Goal: Communication & Community: Share content

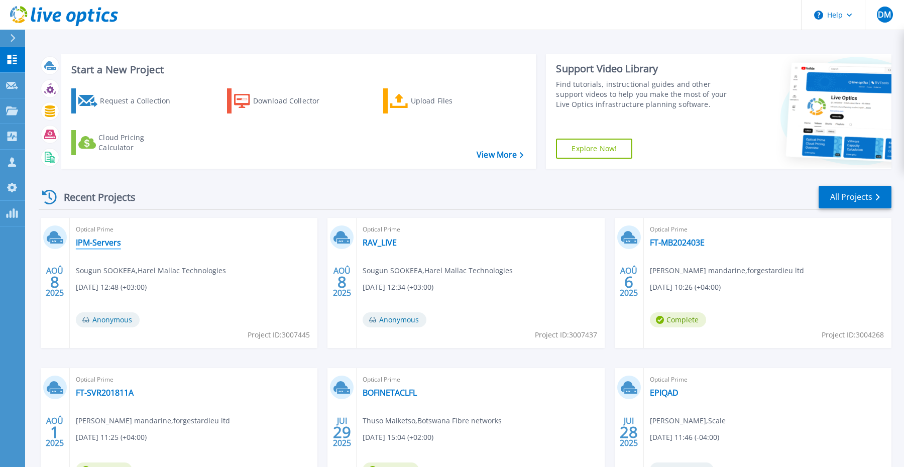
click at [112, 239] on link "IPM-Servers" at bounding box center [98, 242] width 45 height 10
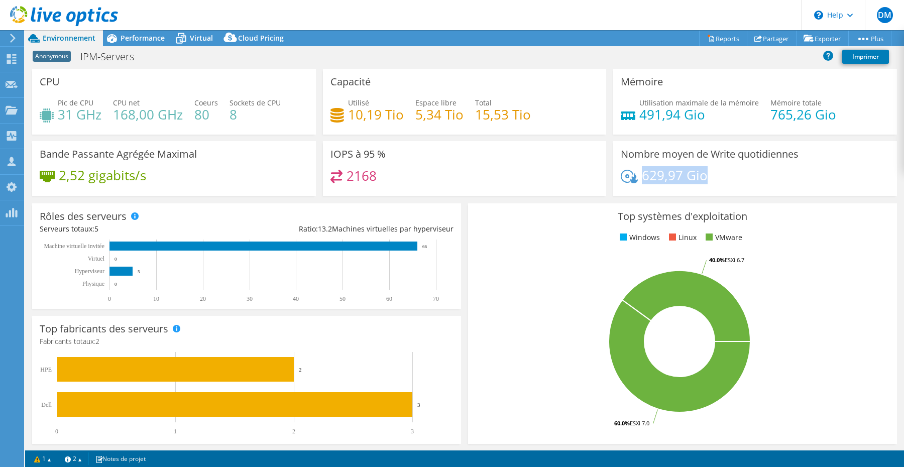
drag, startPoint x: 711, startPoint y: 180, endPoint x: 642, endPoint y: 179, distance: 69.3
click at [642, 179] on div "629,97 Gio" at bounding box center [754, 180] width 269 height 21
click at [738, 169] on div "Nombre moyen de Write quotidiennes 629,97 Gio" at bounding box center [755, 168] width 284 height 55
drag, startPoint x: 622, startPoint y: 152, endPoint x: 728, endPoint y: 183, distance: 110.7
click at [728, 183] on div "Nombre moyen de Write quotidiennes 629,97 Gio" at bounding box center [755, 168] width 284 height 55
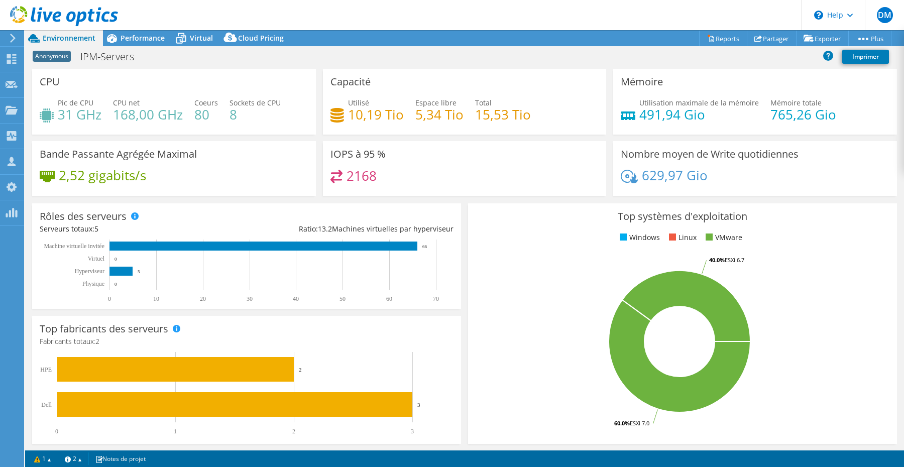
click at [728, 183] on div "629,97 Gio" at bounding box center [754, 180] width 269 height 21
drag, startPoint x: 717, startPoint y: 173, endPoint x: 629, endPoint y: 178, distance: 88.0
click at [629, 178] on div "629,97 Gio" at bounding box center [754, 180] width 269 height 21
click at [709, 172] on div "629,97 Gio" at bounding box center [754, 180] width 269 height 21
click at [766, 38] on link "Partager" at bounding box center [771, 39] width 50 height 16
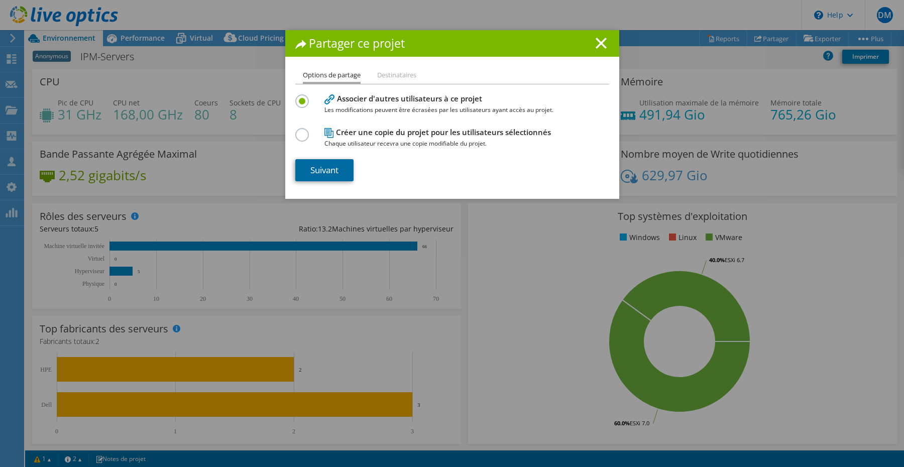
click at [329, 170] on link "Suivant" at bounding box center [324, 170] width 58 height 22
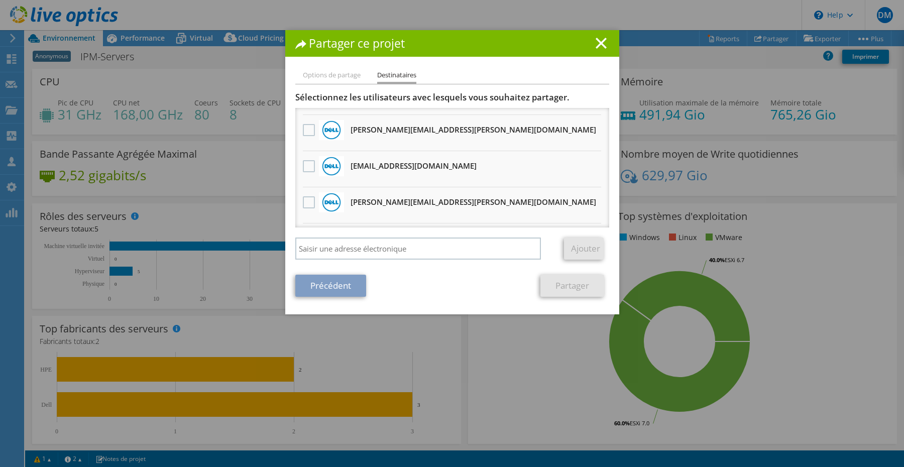
scroll to position [71, 0]
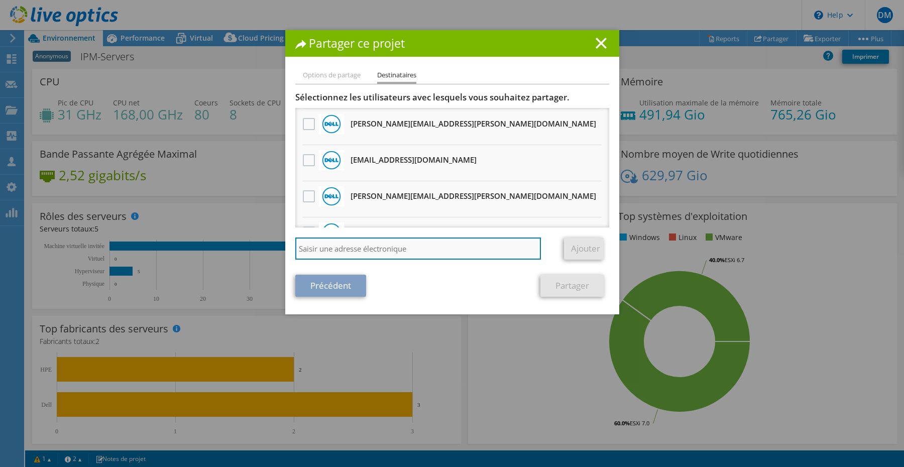
click at [367, 243] on input "search" at bounding box center [418, 248] width 246 height 22
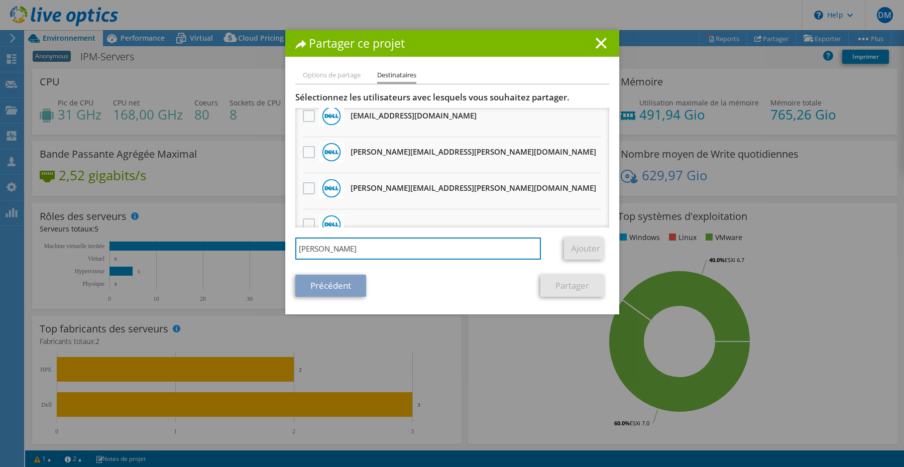
scroll to position [0, 0]
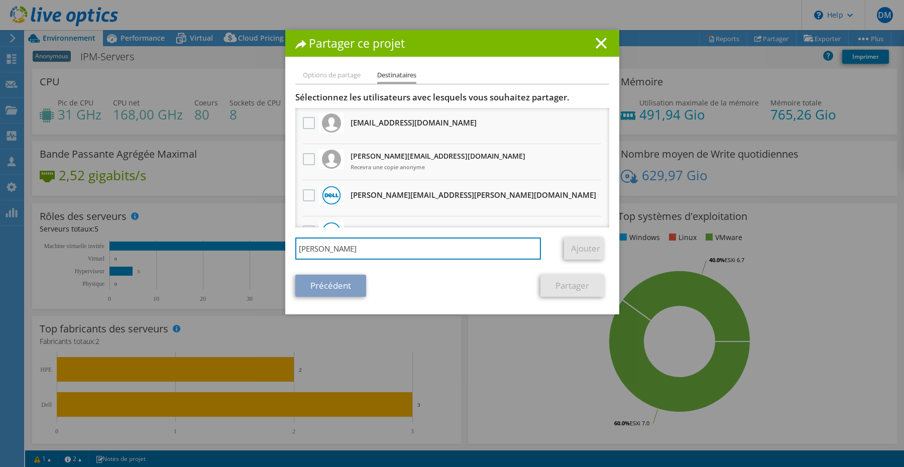
type input "winsley"
drag, startPoint x: 338, startPoint y: 249, endPoint x: 239, endPoint y: 249, distance: 98.4
click at [239, 249] on div "Partager ce projet Options de partage Destinataires Associer d'autres utilisate…" at bounding box center [452, 233] width 904 height 407
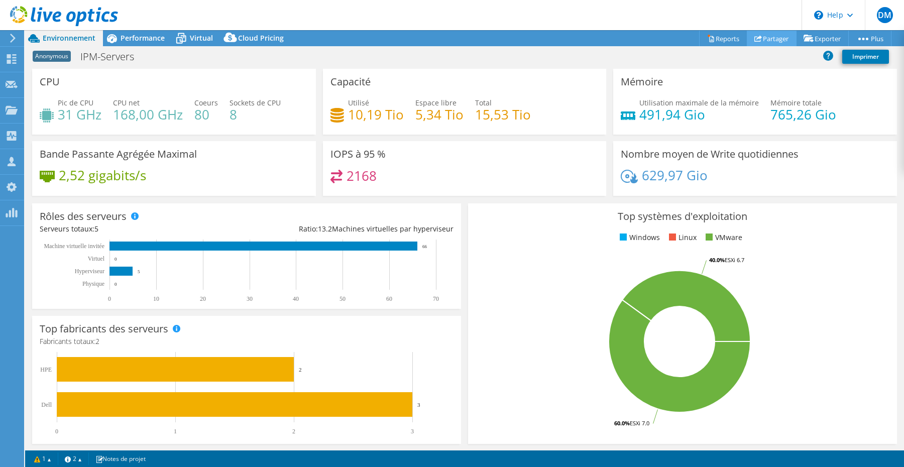
click at [771, 40] on link "Partager" at bounding box center [771, 39] width 50 height 16
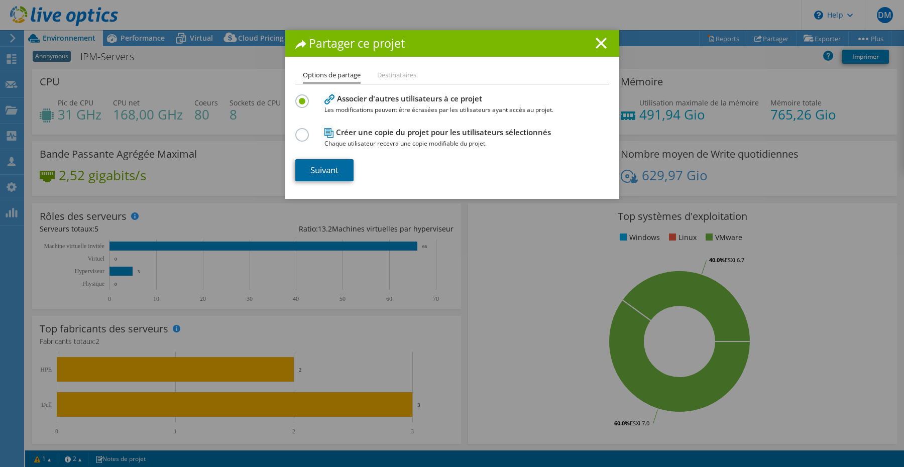
click at [332, 163] on link "Suivant" at bounding box center [324, 170] width 58 height 22
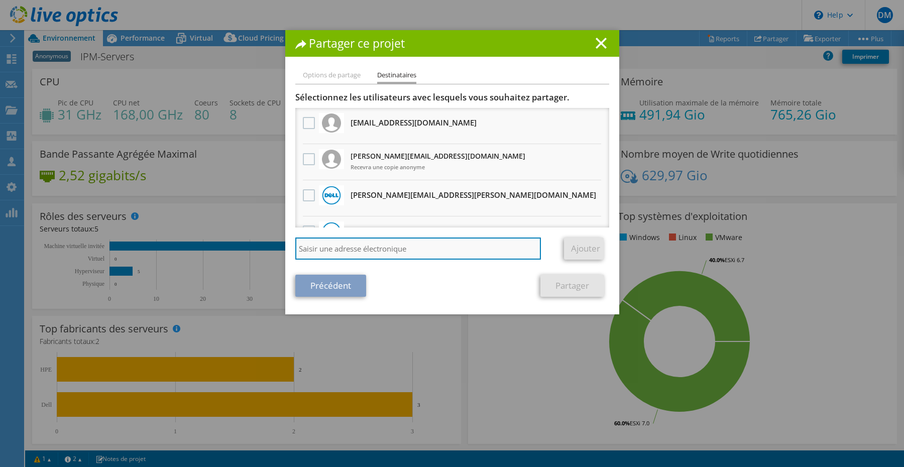
click at [362, 247] on input "search" at bounding box center [418, 248] width 246 height 22
paste input "winsley.vigoureux@africaplusdirect.com"
type input "winsley.vigoureux@africaplusdirect.com"
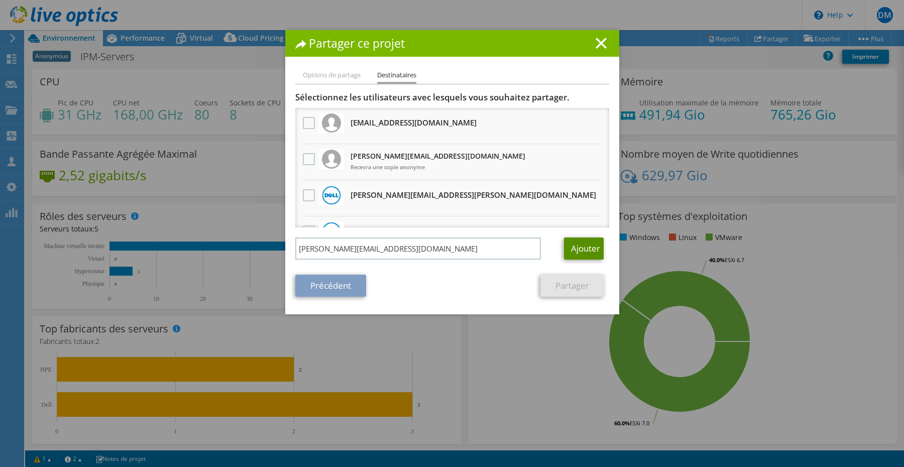
click at [571, 252] on link "Ajouter" at bounding box center [584, 248] width 40 height 22
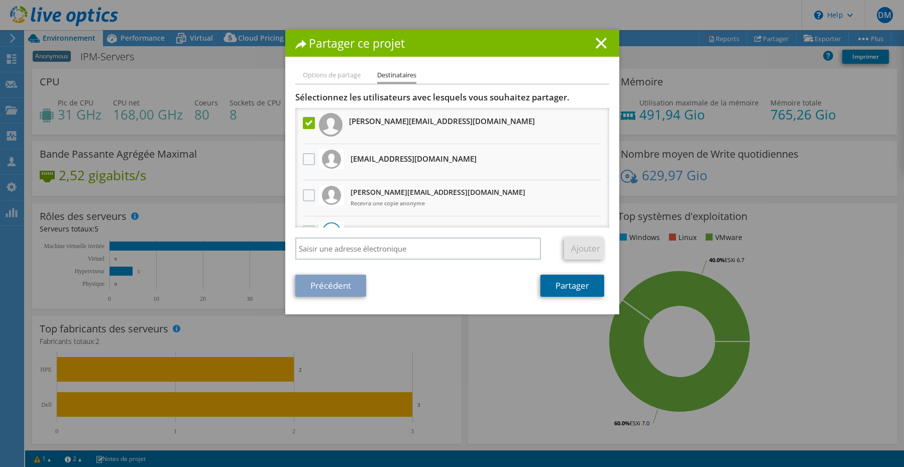
click at [568, 281] on link "Partager" at bounding box center [572, 286] width 64 height 22
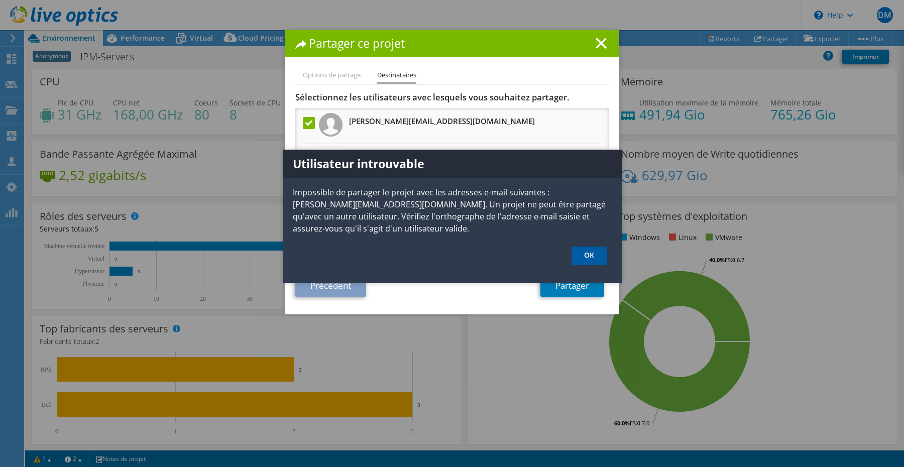
click at [594, 261] on link "OK" at bounding box center [588, 255] width 35 height 19
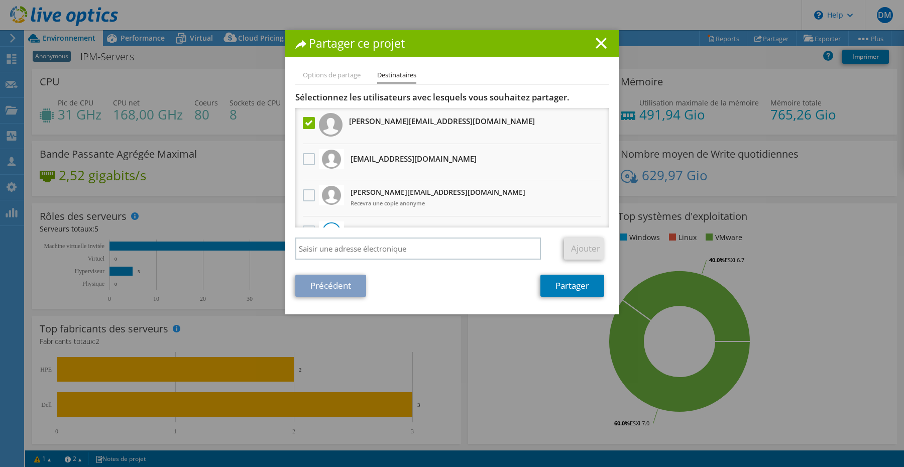
click at [597, 36] on div "Partager ce projet" at bounding box center [452, 43] width 334 height 27
click at [599, 47] on icon at bounding box center [600, 43] width 11 height 11
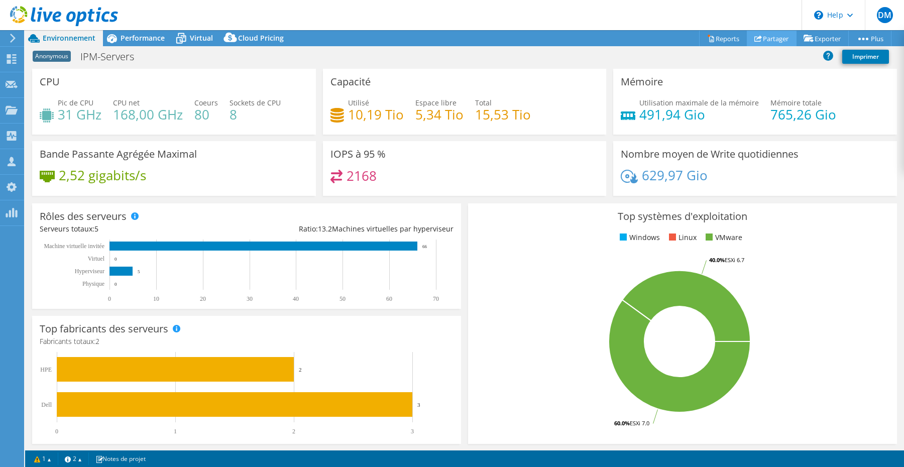
click at [773, 37] on link "Partager" at bounding box center [771, 39] width 50 height 16
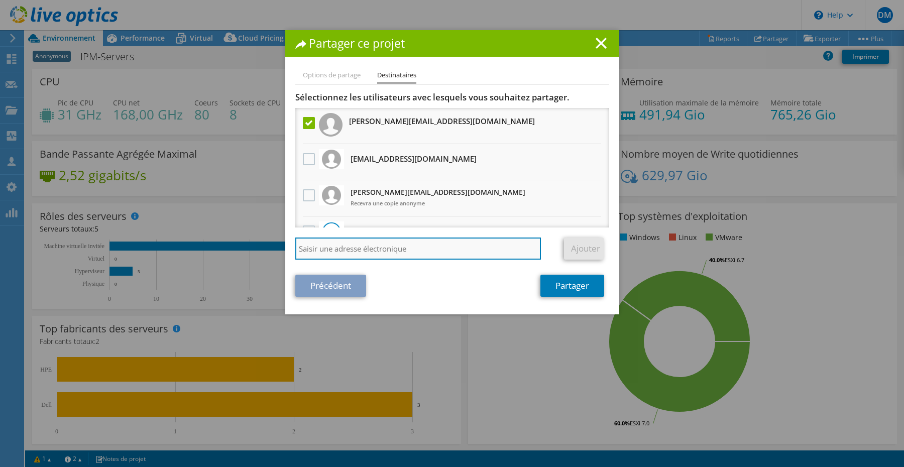
click at [375, 244] on input "search" at bounding box center [418, 248] width 246 height 22
paste input "jesen.ramassami@africaplusdirect.com"
type input "jesen.ramassami@africaplusdirect.com"
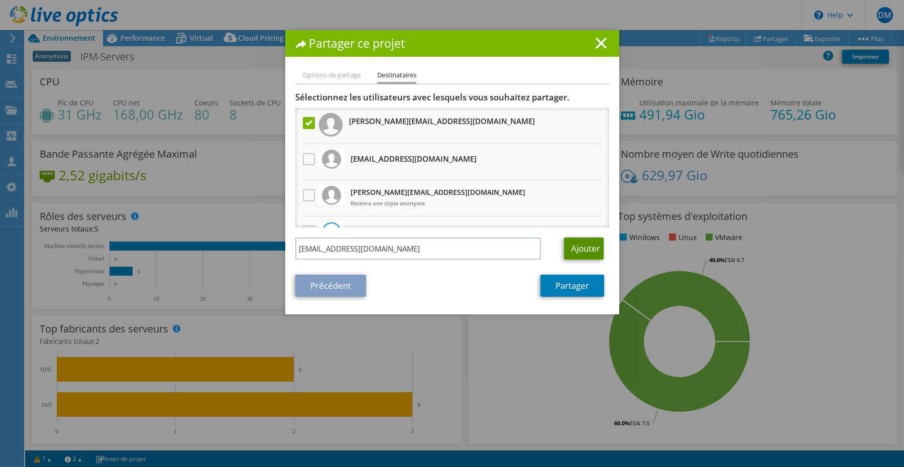
click at [578, 239] on link "Ajouter" at bounding box center [584, 248] width 40 height 22
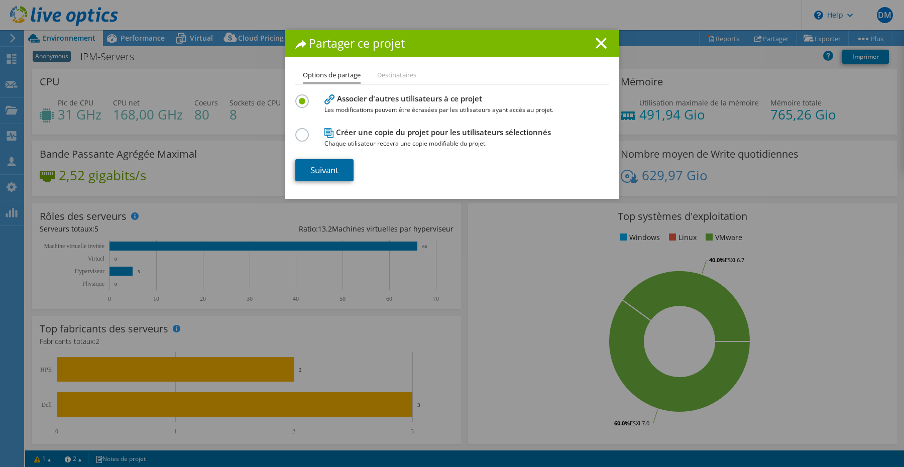
click at [327, 172] on link "Suivant" at bounding box center [324, 170] width 58 height 22
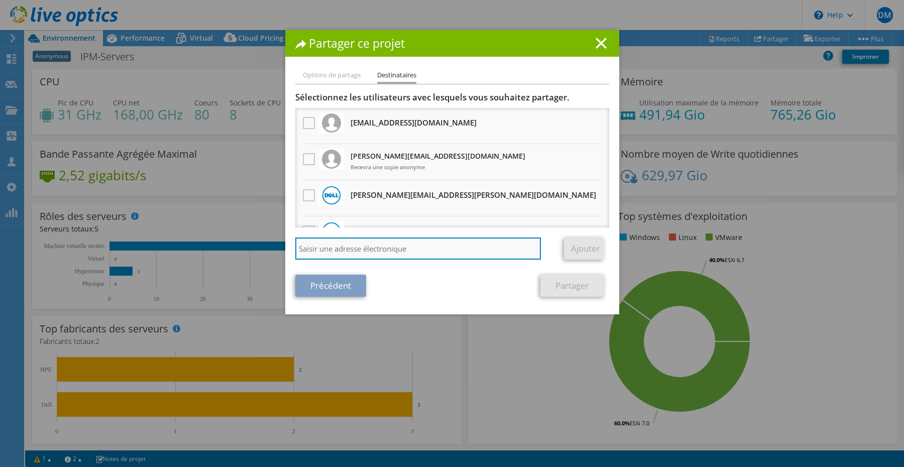
click at [351, 259] on input "search" at bounding box center [418, 248] width 246 height 22
paste input "jesen.ramassami@africaplusdirect.com"
type input "jesen.ramassami@africaplusdirect.com"
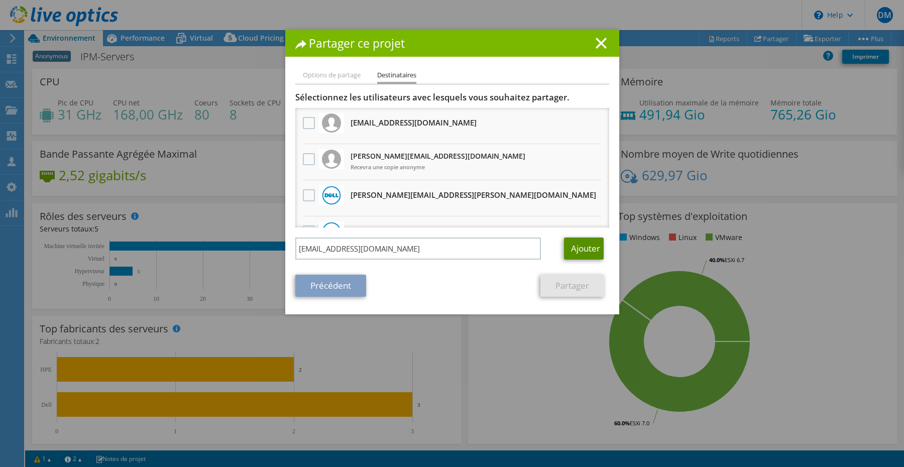
click at [572, 250] on link "Ajouter" at bounding box center [584, 248] width 40 height 22
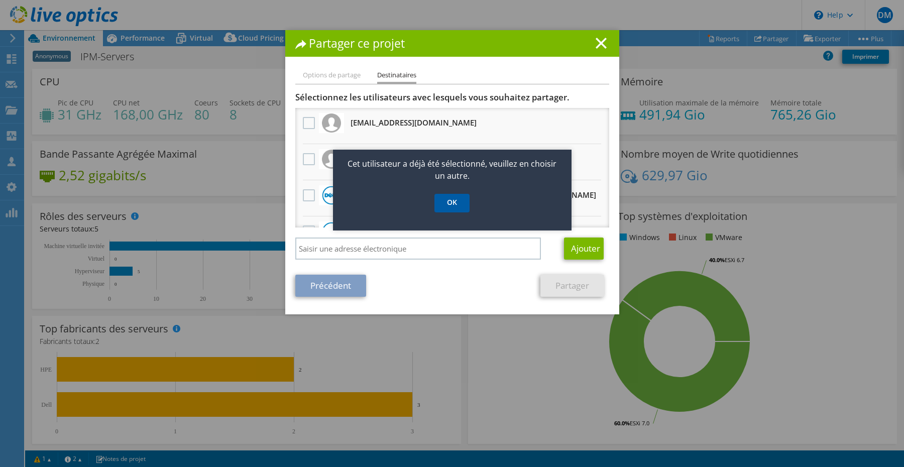
click at [453, 200] on link "OK" at bounding box center [451, 203] width 35 height 19
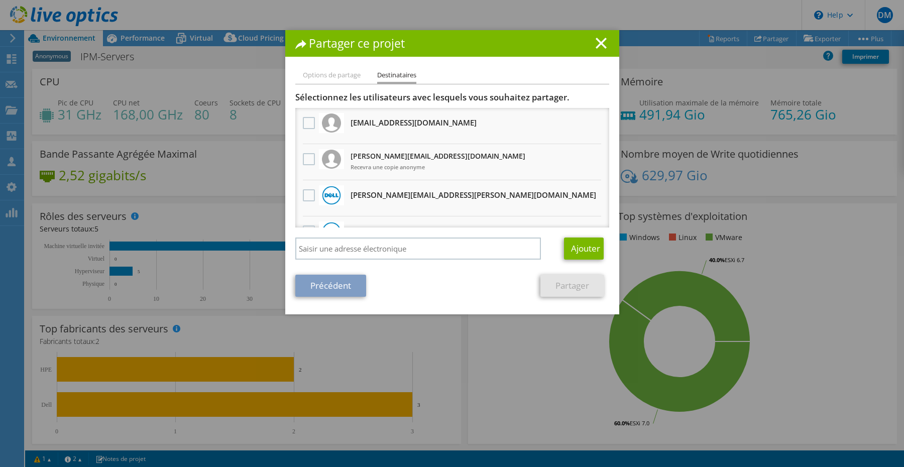
click at [607, 41] on h1 "Partager ce projet" at bounding box center [452, 44] width 314 height 12
click at [596, 42] on icon at bounding box center [600, 43] width 11 height 11
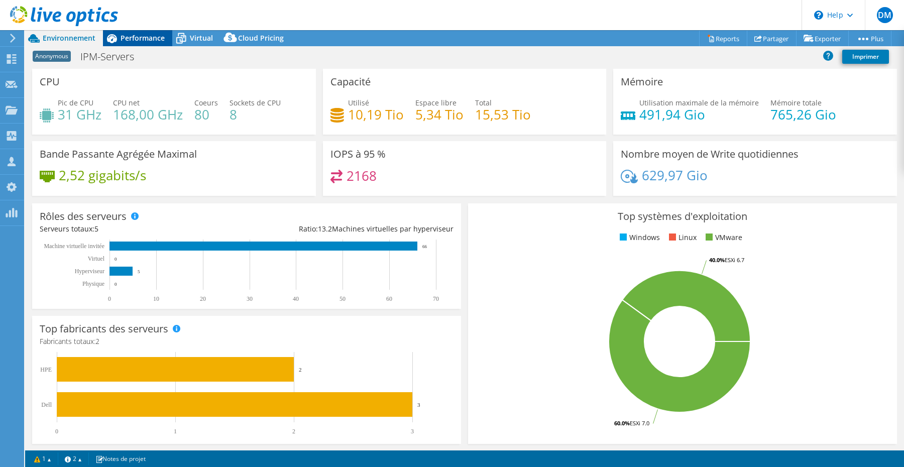
click at [137, 35] on span "Performance" at bounding box center [142, 38] width 44 height 10
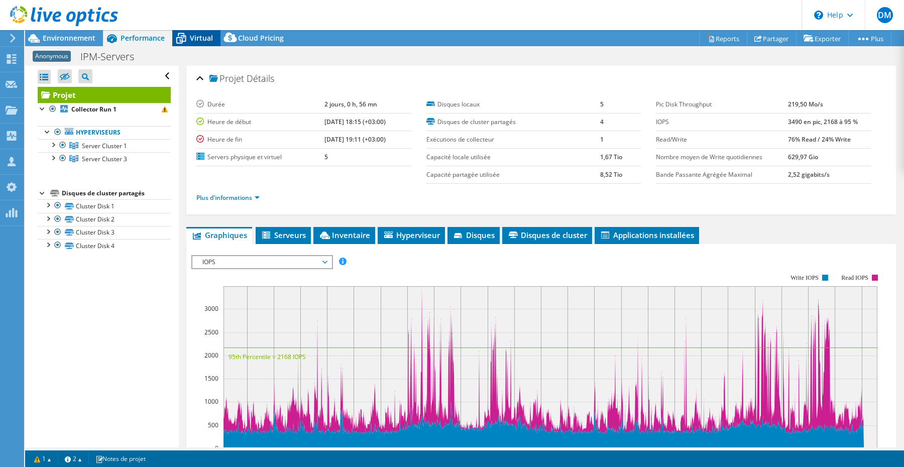
click at [184, 36] on icon at bounding box center [181, 39] width 10 height 8
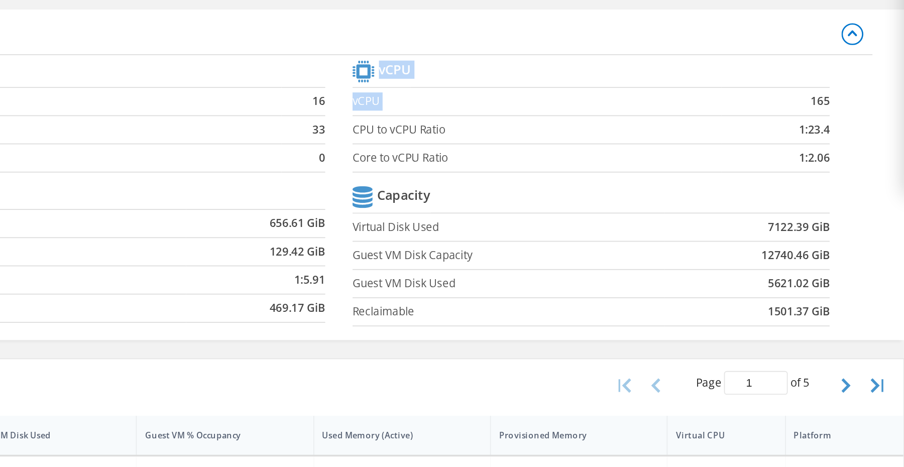
drag, startPoint x: 853, startPoint y: 121, endPoint x: 865, endPoint y: 120, distance: 12.1
click at [865, 120] on section "vCPU vCPU 165 CPU to vCPU Ratio 1:23.4 Core to vCPU Ratio 1:2.06 Capacity Virtu…" at bounding box center [738, 173] width 278 height 154
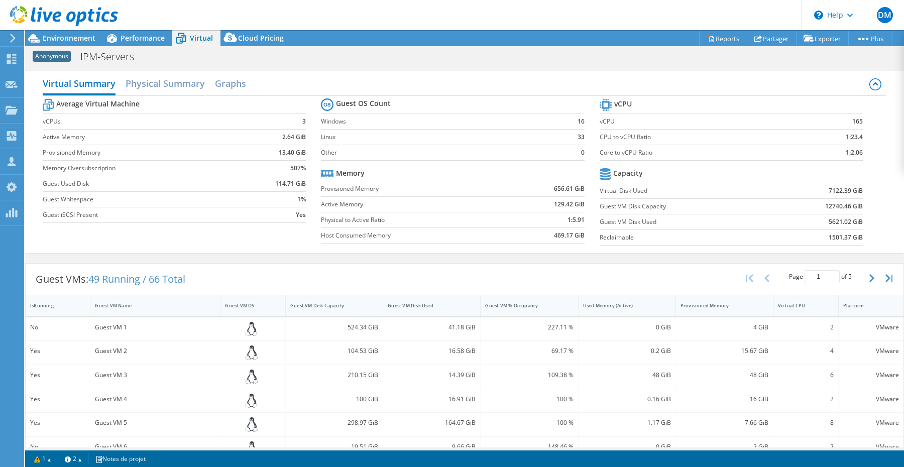
click at [77, 33] on div at bounding box center [59, 17] width 118 height 34
click at [73, 39] on span "Environnement" at bounding box center [69, 38] width 53 height 10
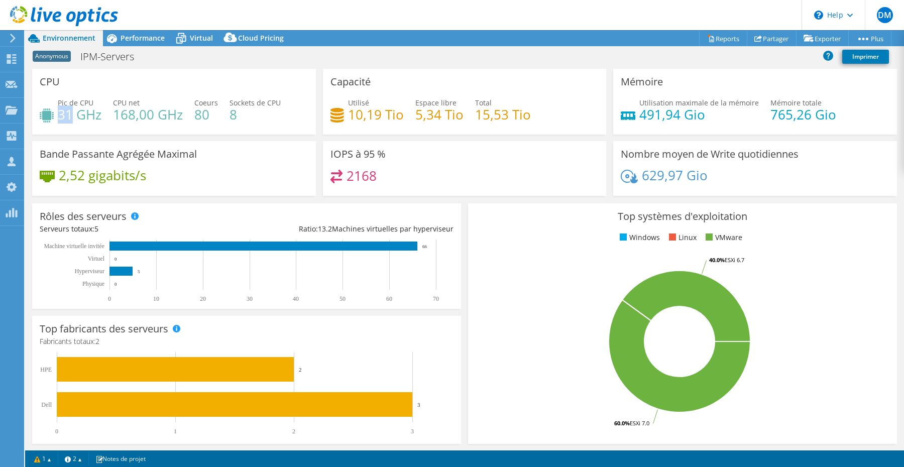
drag, startPoint x: 72, startPoint y: 114, endPoint x: 59, endPoint y: 114, distance: 13.1
click at [59, 114] on h4 "31 GHz" at bounding box center [80, 114] width 44 height 11
click at [122, 120] on h4 "168,00 GHz" at bounding box center [148, 114] width 70 height 11
drag, startPoint x: 59, startPoint y: 111, endPoint x: 182, endPoint y: 114, distance: 123.0
click at [182, 114] on div "Pic de CPU 31 GHz CPU net 168,00 GHz Coeurs 80 Sockets de CPU 8" at bounding box center [174, 113] width 269 height 33
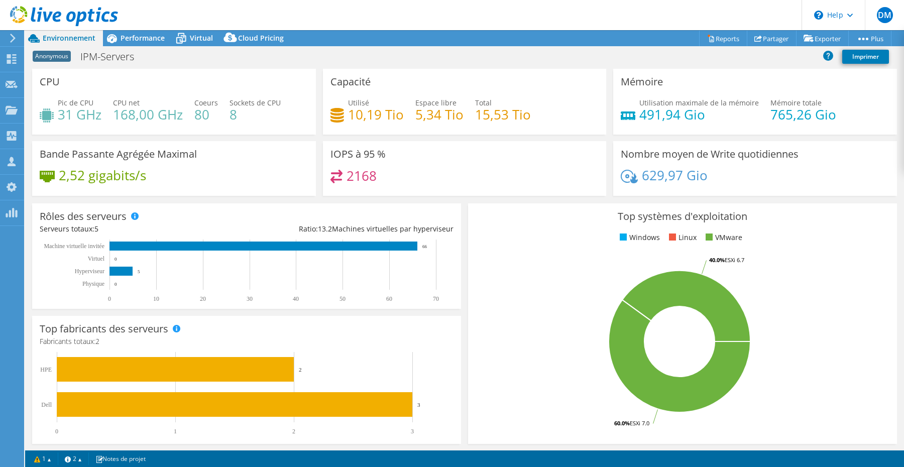
click at [185, 123] on div "Pic de CPU 31 GHz CPU net 168,00 GHz Coeurs 80 Sockets de CPU 8" at bounding box center [174, 113] width 269 height 33
click at [193, 45] on div "Virtual" at bounding box center [196, 38] width 48 height 16
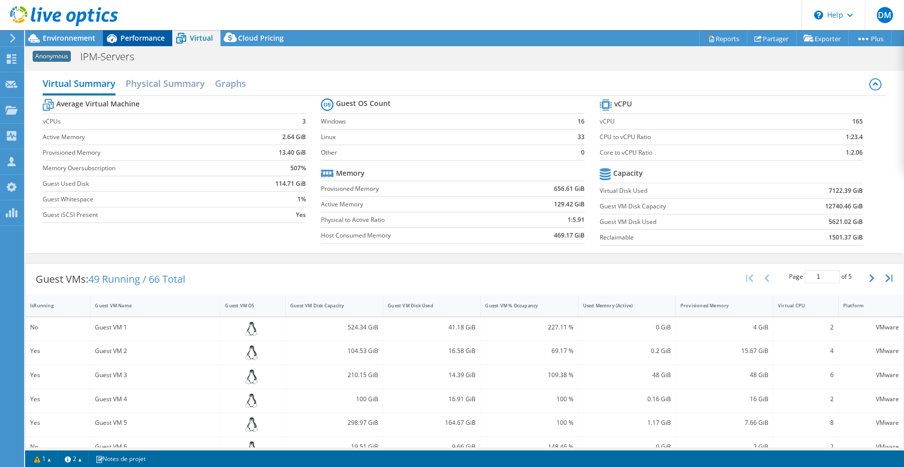
click at [134, 41] on span "Performance" at bounding box center [142, 38] width 44 height 10
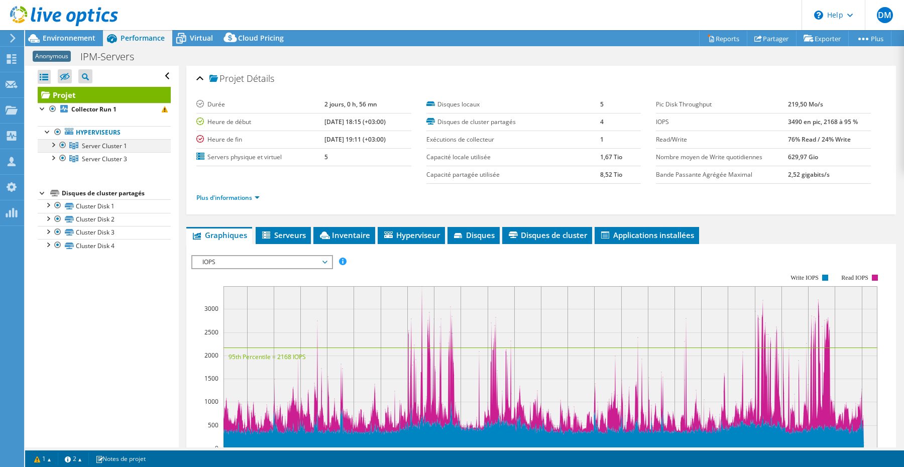
click at [54, 143] on div at bounding box center [53, 144] width 10 height 10
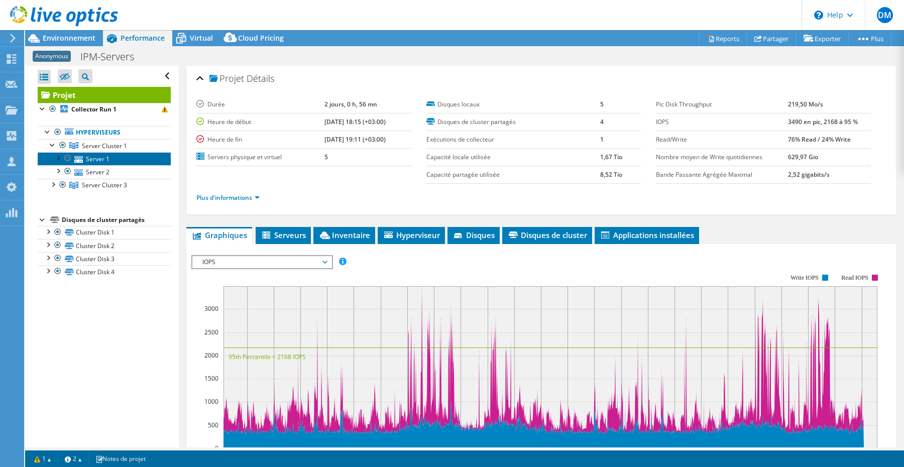
click at [93, 160] on link "Server 1" at bounding box center [104, 158] width 133 height 13
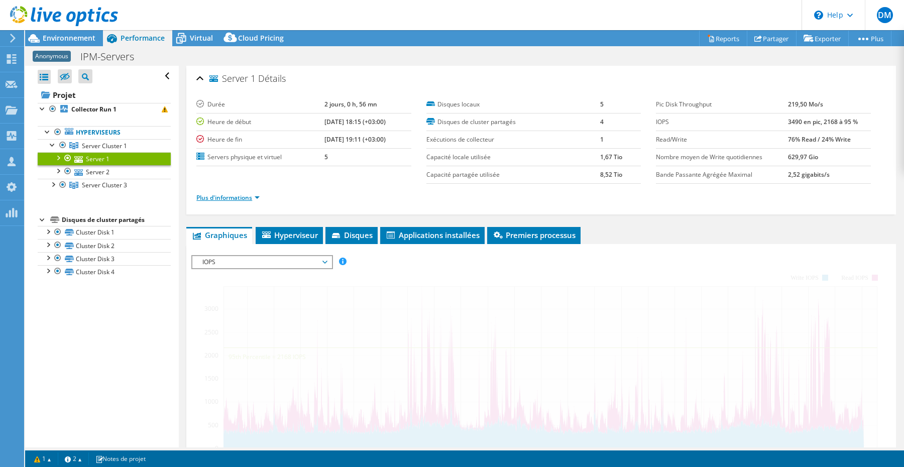
click at [250, 198] on link "Plus d'informations" at bounding box center [227, 197] width 63 height 9
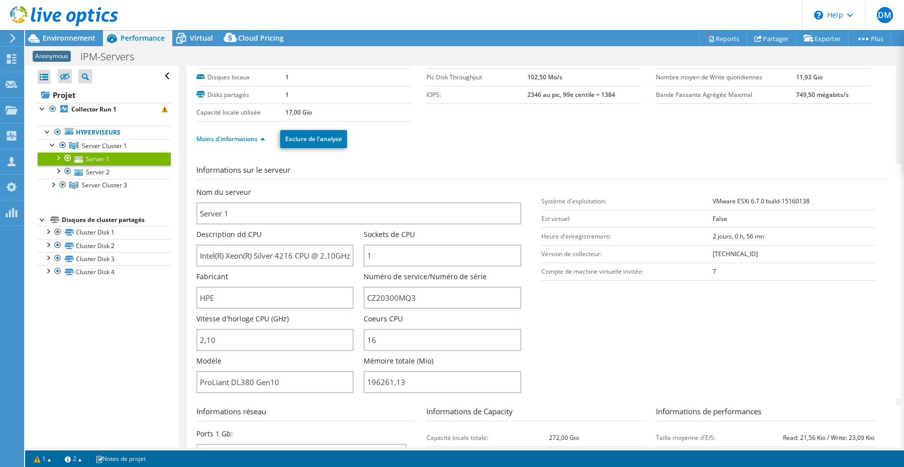
scroll to position [48, 0]
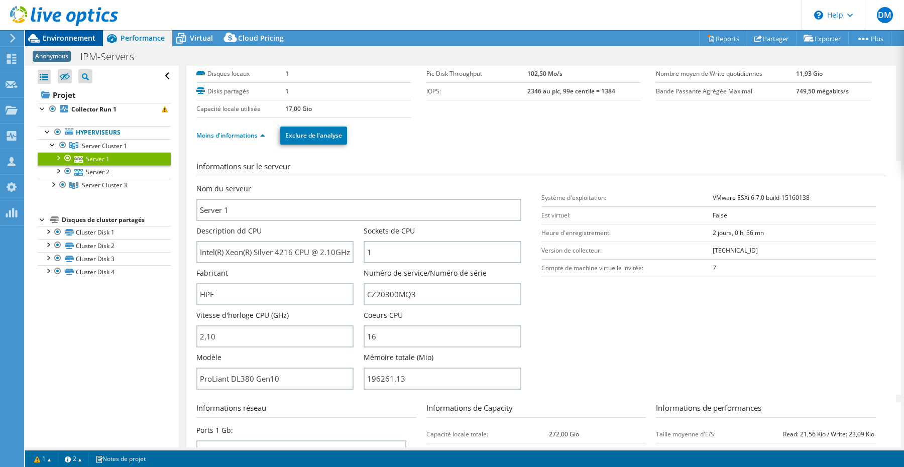
click at [85, 38] on span "Environnement" at bounding box center [69, 38] width 53 height 10
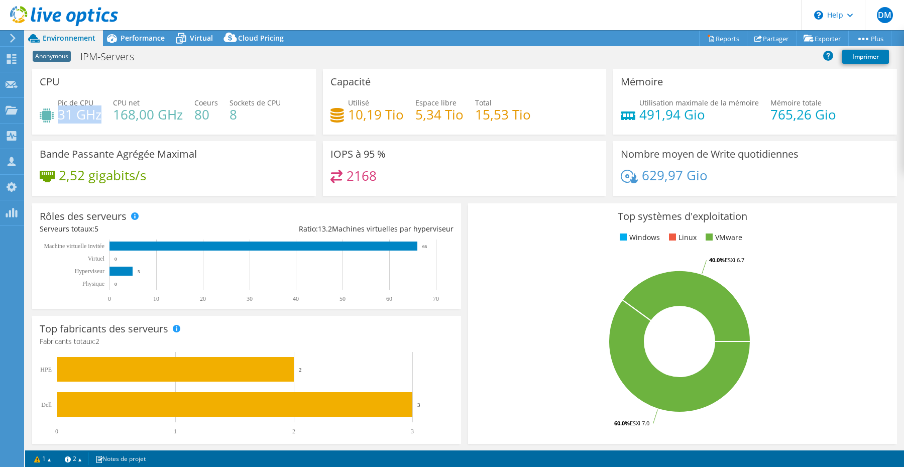
drag, startPoint x: 99, startPoint y: 114, endPoint x: 59, endPoint y: 118, distance: 40.4
click at [59, 118] on h4 "31 GHz" at bounding box center [80, 114] width 44 height 11
click at [192, 43] on div "Virtual" at bounding box center [196, 38] width 48 height 16
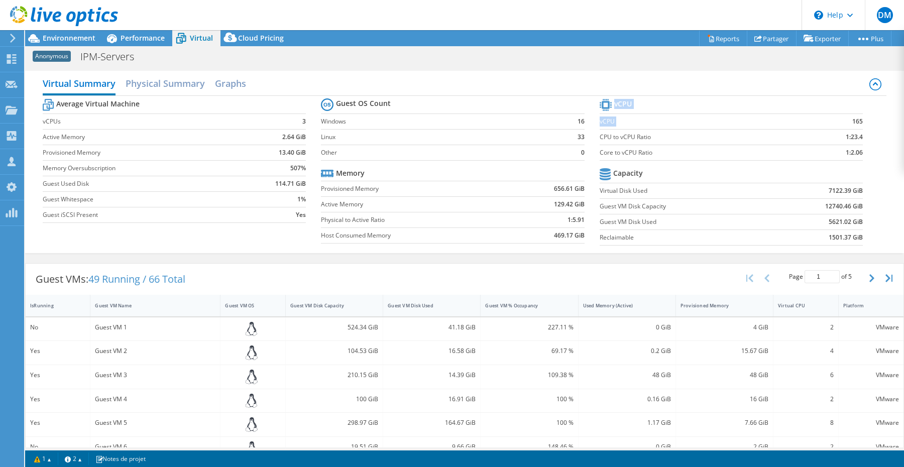
drag, startPoint x: 848, startPoint y: 122, endPoint x: 863, endPoint y: 122, distance: 15.1
click at [863, 122] on section "vCPU vCPU 165 CPU to vCPU Ratio 1:23.4 Core to vCPU Ratio 1:2.06 Capacity Virtu…" at bounding box center [738, 173] width 278 height 154
click at [731, 130] on td "CPU to vCPU Ratio" at bounding box center [700, 137] width 203 height 16
click at [73, 37] on span "Environnement" at bounding box center [69, 38] width 53 height 10
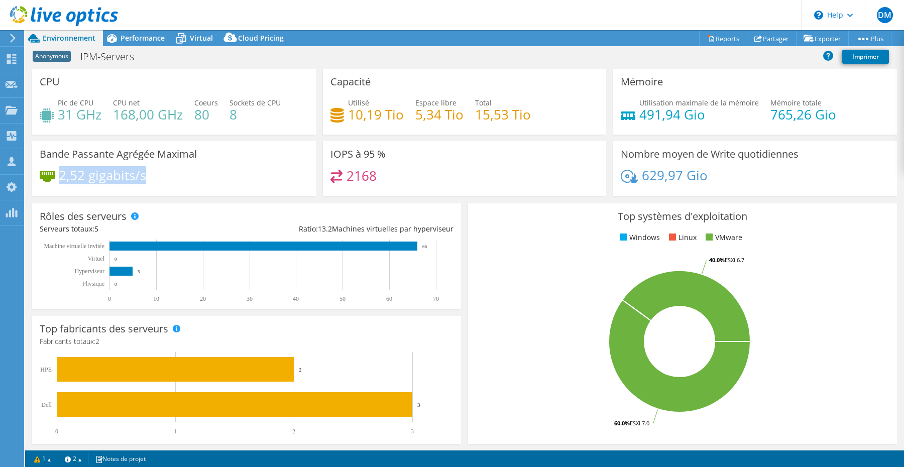
drag, startPoint x: 59, startPoint y: 174, endPoint x: 156, endPoint y: 178, distance: 96.5
click at [156, 178] on div "2,52 gigabits/s" at bounding box center [174, 180] width 269 height 21
click at [160, 179] on div "2,52 gigabits/s" at bounding box center [174, 180] width 269 height 21
